Goal: Task Accomplishment & Management: Manage account settings

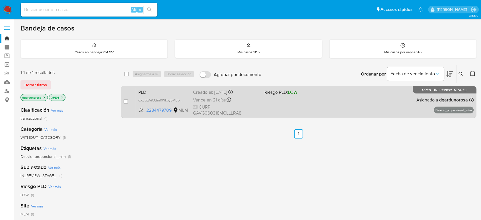
click at [264, 102] on div "PLD oXugqA93Bm9WkpybMBoFnRFP 2284479709 MLM Riesgo PLD: LOW Creado el: 12/07/20…" at bounding box center [304, 101] width 337 height 29
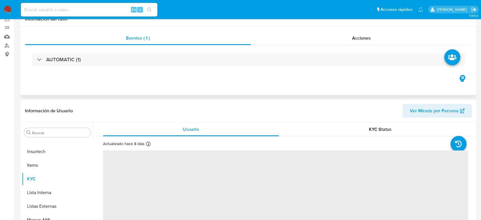
scroll to position [63, 0]
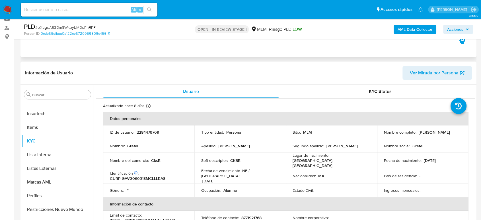
select select "10"
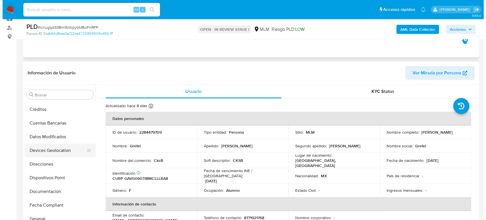
scroll to position [19, 0]
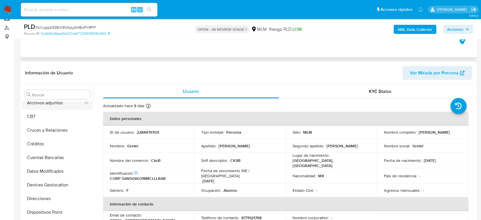
click at [55, 105] on button "Archivos adjuntos" at bounding box center [55, 103] width 67 height 14
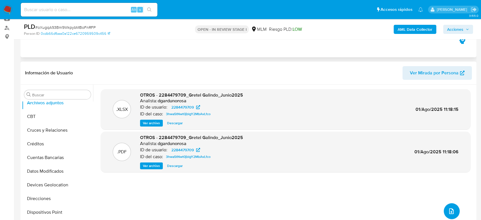
click at [453, 213] on button "upload-file" at bounding box center [452, 211] width 16 height 16
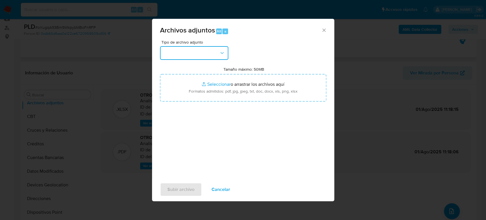
click at [216, 54] on button "button" at bounding box center [194, 53] width 68 height 14
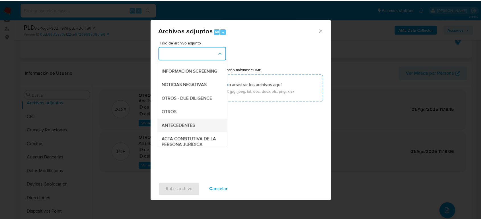
scroll to position [63, 0]
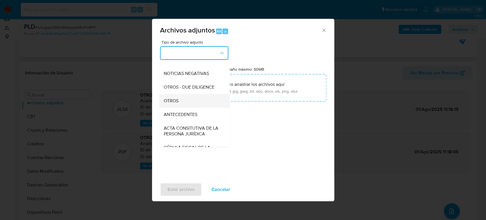
click at [184, 108] on div "OTROS" at bounding box center [192, 101] width 58 height 14
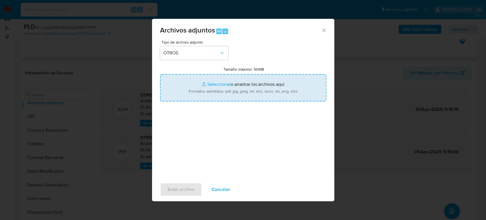
type input "C:\fakepath\2284479709_Gretel Galindo_Julio2025.pdf"
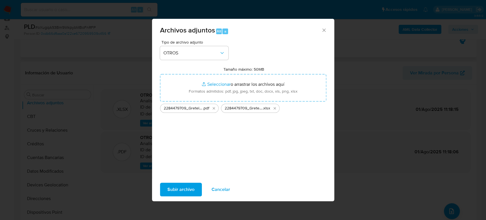
click at [195, 186] on button "Subir archivo" at bounding box center [181, 189] width 42 height 14
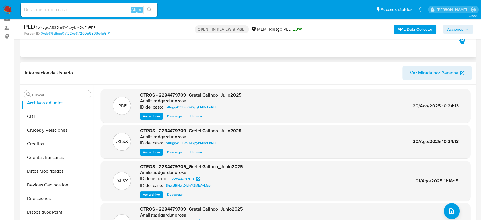
click at [452, 32] on span "Acciones" at bounding box center [455, 29] width 16 height 9
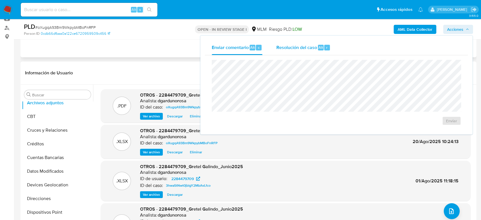
click at [299, 49] on span "Resolución del caso" at bounding box center [296, 47] width 41 height 7
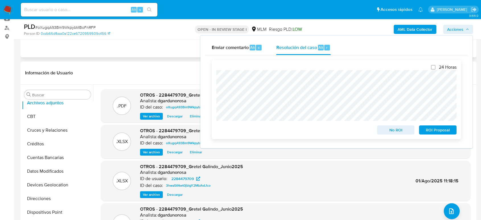
click at [429, 132] on span "ROI Proposal" at bounding box center [438, 130] width 30 height 8
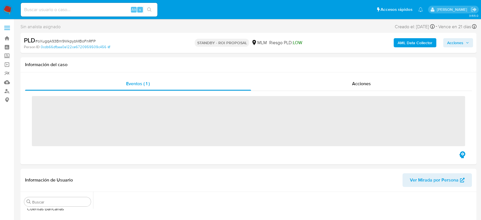
scroll to position [230, 0]
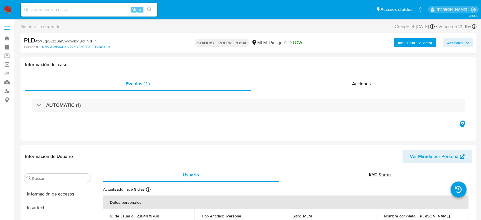
select select "10"
